Goal: Browse casually

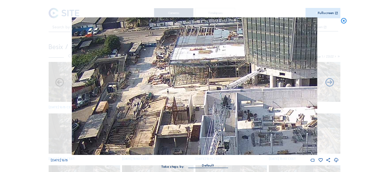
click at [342, 22] on icon at bounding box center [343, 20] width 7 height 7
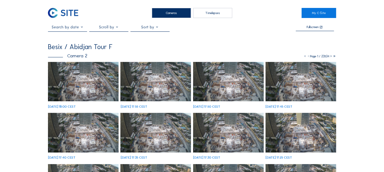
click at [78, 87] on img at bounding box center [83, 82] width 71 height 40
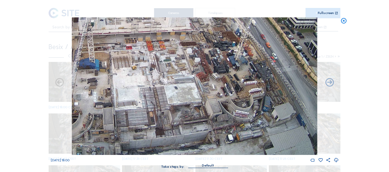
drag, startPoint x: 245, startPoint y: 133, endPoint x: 222, endPoint y: 92, distance: 46.8
click at [216, 78] on img at bounding box center [194, 86] width 245 height 138
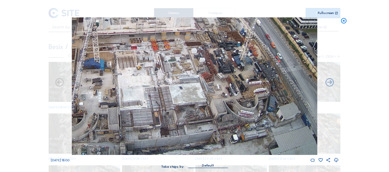
drag, startPoint x: 187, startPoint y: 125, endPoint x: 202, endPoint y: 112, distance: 19.9
click at [203, 111] on img at bounding box center [194, 86] width 245 height 138
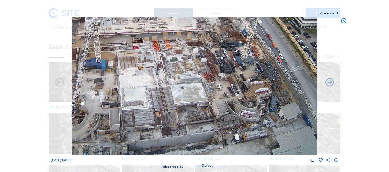
drag, startPoint x: 160, startPoint y: 116, endPoint x: 232, endPoint y: 93, distance: 75.4
click at [232, 93] on img at bounding box center [194, 86] width 245 height 138
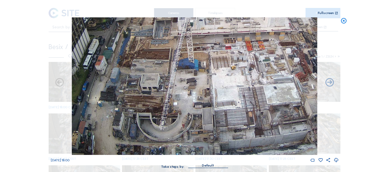
drag, startPoint x: 159, startPoint y: 104, endPoint x: 195, endPoint y: 97, distance: 36.5
click at [195, 97] on img at bounding box center [194, 86] width 245 height 138
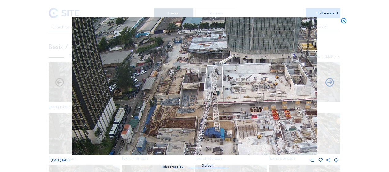
drag, startPoint x: 170, startPoint y: 50, endPoint x: 181, endPoint y: 115, distance: 65.5
click at [181, 117] on img at bounding box center [194, 86] width 245 height 138
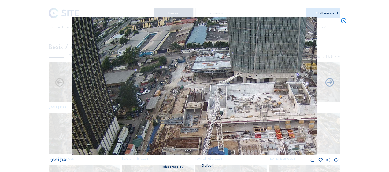
drag, startPoint x: 169, startPoint y: 71, endPoint x: 173, endPoint y: 93, distance: 22.8
click at [173, 93] on img at bounding box center [194, 86] width 245 height 138
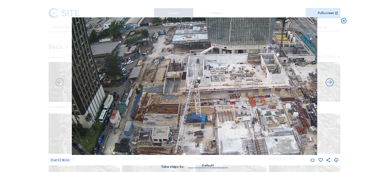
drag, startPoint x: 186, startPoint y: 83, endPoint x: 163, endPoint y: 50, distance: 40.9
click at [163, 50] on img at bounding box center [194, 86] width 245 height 138
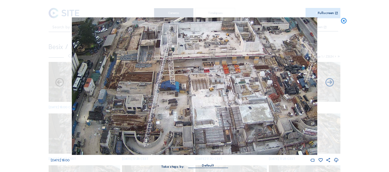
drag, startPoint x: 186, startPoint y: 88, endPoint x: 166, endPoint y: 64, distance: 31.0
click at [166, 64] on img at bounding box center [194, 86] width 245 height 138
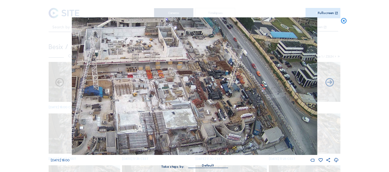
drag, startPoint x: 209, startPoint y: 95, endPoint x: 157, endPoint y: 102, distance: 52.0
click at [157, 102] on img at bounding box center [194, 86] width 245 height 138
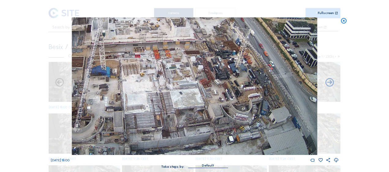
drag, startPoint x: 154, startPoint y: 112, endPoint x: 159, endPoint y: 74, distance: 37.9
click at [159, 74] on img at bounding box center [194, 86] width 245 height 138
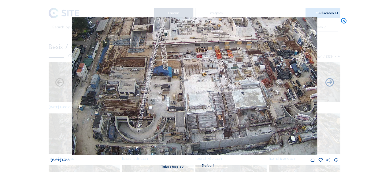
drag, startPoint x: 140, startPoint y: 118, endPoint x: 202, endPoint y: 109, distance: 62.4
click at [202, 109] on img at bounding box center [194, 86] width 245 height 138
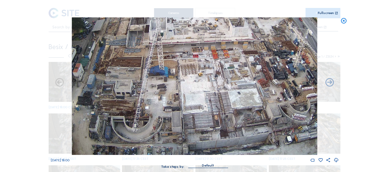
drag, startPoint x: 243, startPoint y: 123, endPoint x: 202, endPoint y: 109, distance: 43.0
click at [204, 109] on img at bounding box center [194, 86] width 245 height 138
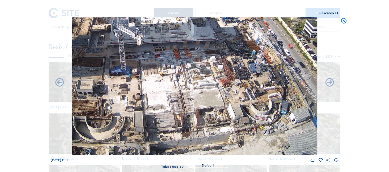
drag, startPoint x: 345, startPoint y: 20, endPoint x: 236, endPoint y: 79, distance: 123.3
click at [344, 20] on icon at bounding box center [343, 20] width 7 height 7
